Goal: Task Accomplishment & Management: Manage account settings

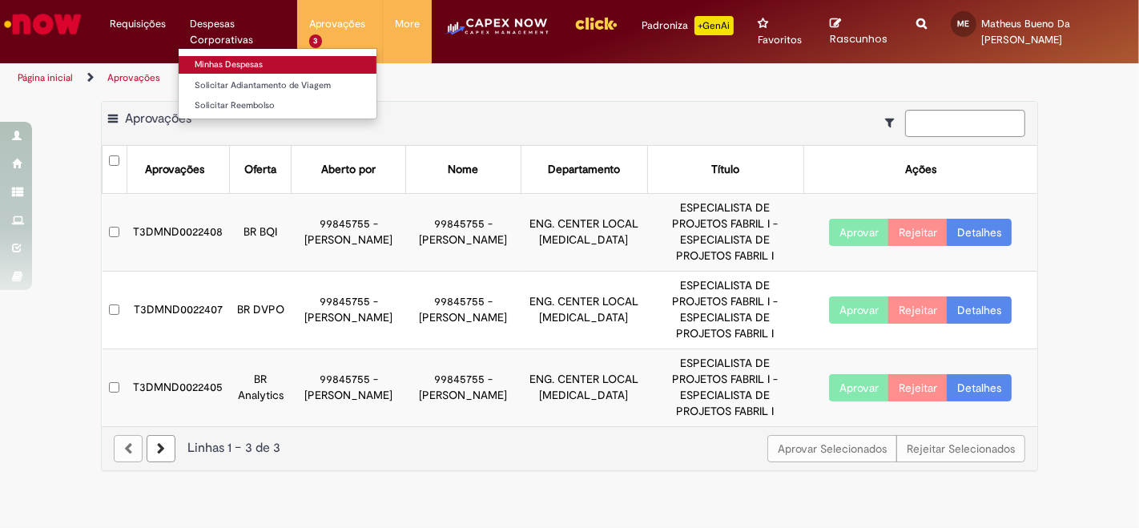
click at [215, 57] on link "Minhas Despesas" at bounding box center [278, 65] width 198 height 18
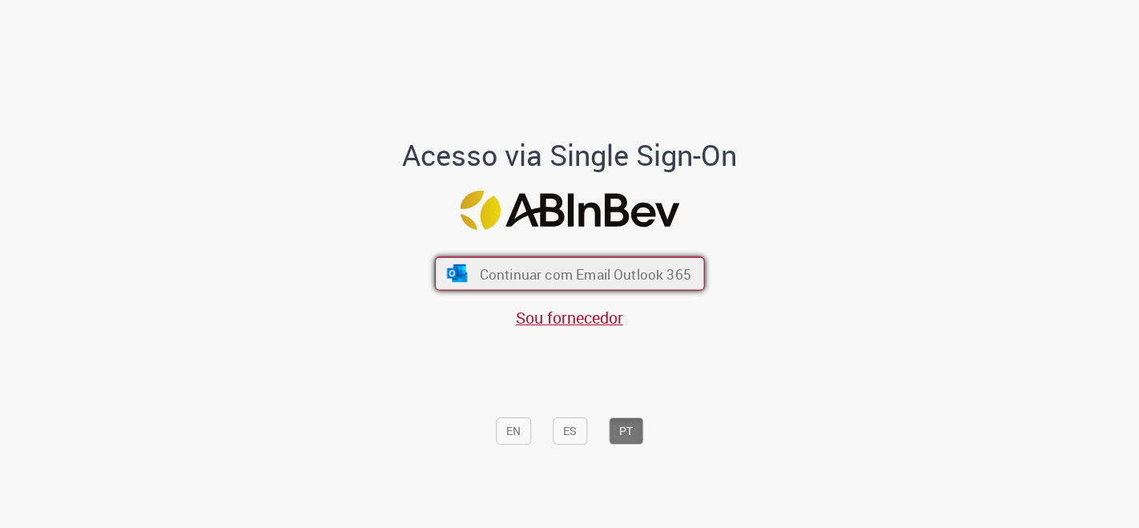
click at [566, 278] on span "Continuar com Email Outlook 365" at bounding box center [584, 273] width 211 height 18
click at [581, 272] on span "Continuar com Email Outlook 365" at bounding box center [584, 273] width 211 height 18
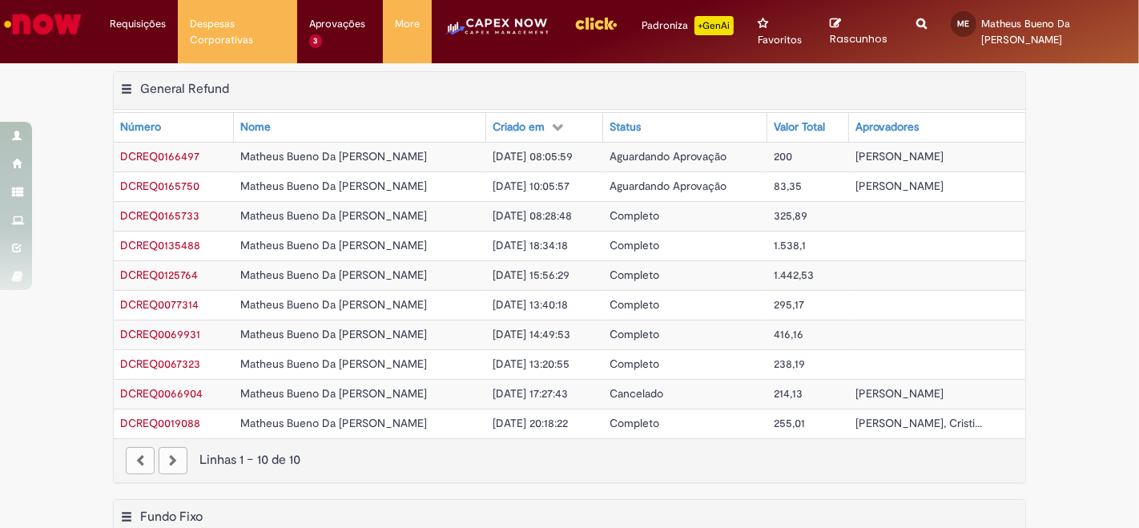
click at [1043, 195] on div "Exportar como PDF Exportar como Excel Exportar como CSV General Refund Tabela -…" at bounding box center [569, 284] width 1139 height 427
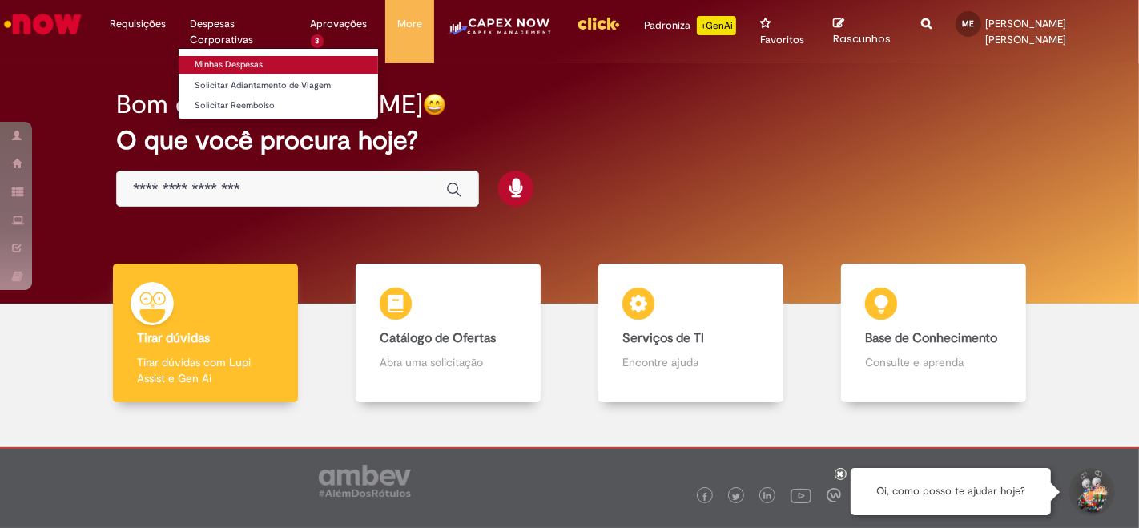
click at [236, 65] on link "Minhas Despesas" at bounding box center [278, 65] width 199 height 18
